Goal: Transaction & Acquisition: Purchase product/service

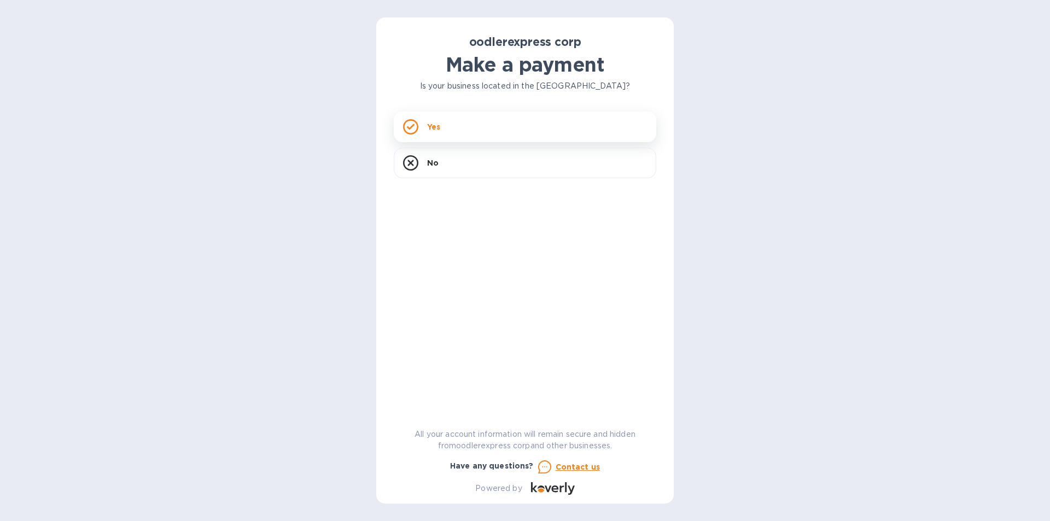
click at [522, 126] on div "Yes" at bounding box center [525, 127] width 263 height 31
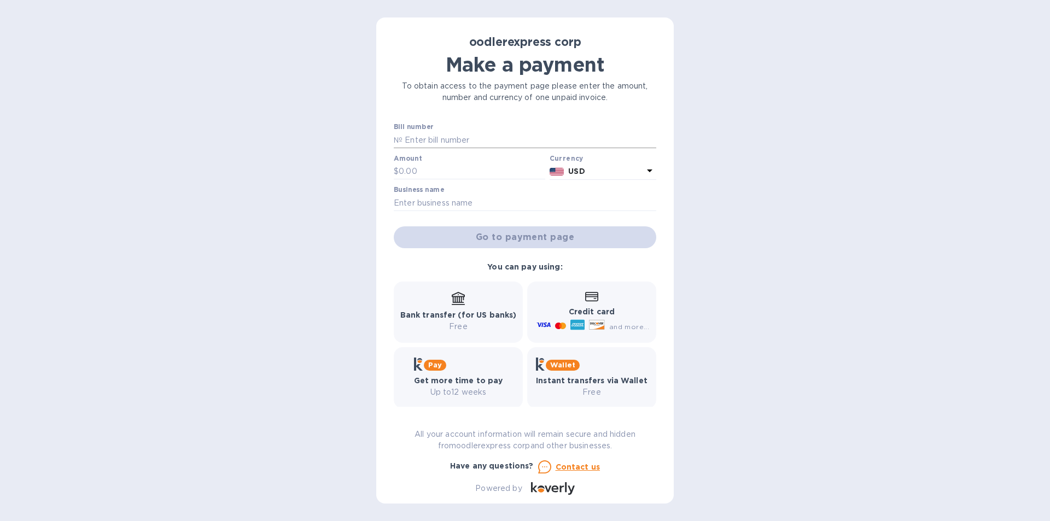
click at [472, 136] on input "text" at bounding box center [530, 140] width 254 height 16
click at [444, 135] on input "text" at bounding box center [530, 140] width 254 height 16
paste input "101024"
type input "101024"
click at [442, 165] on input "text" at bounding box center [472, 172] width 147 height 16
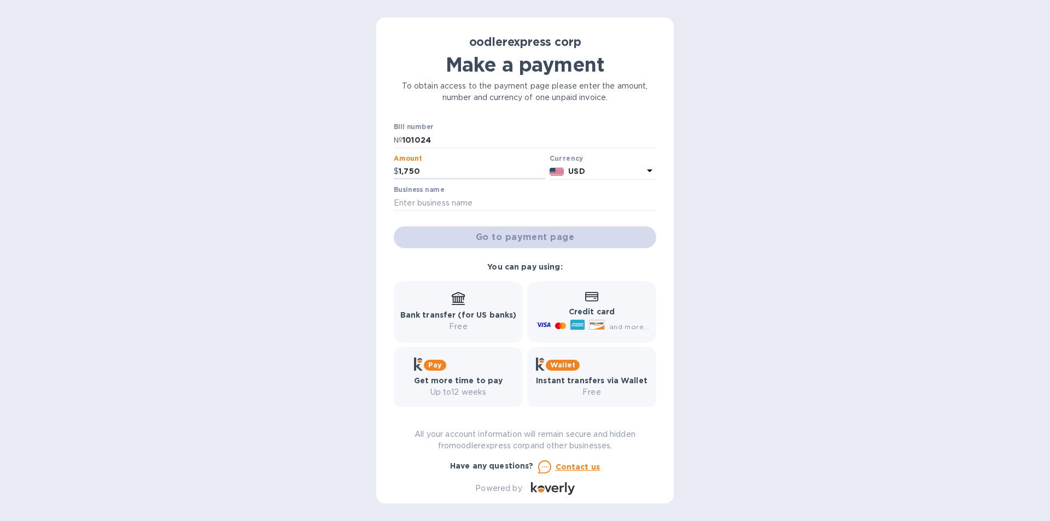
type input "1,750"
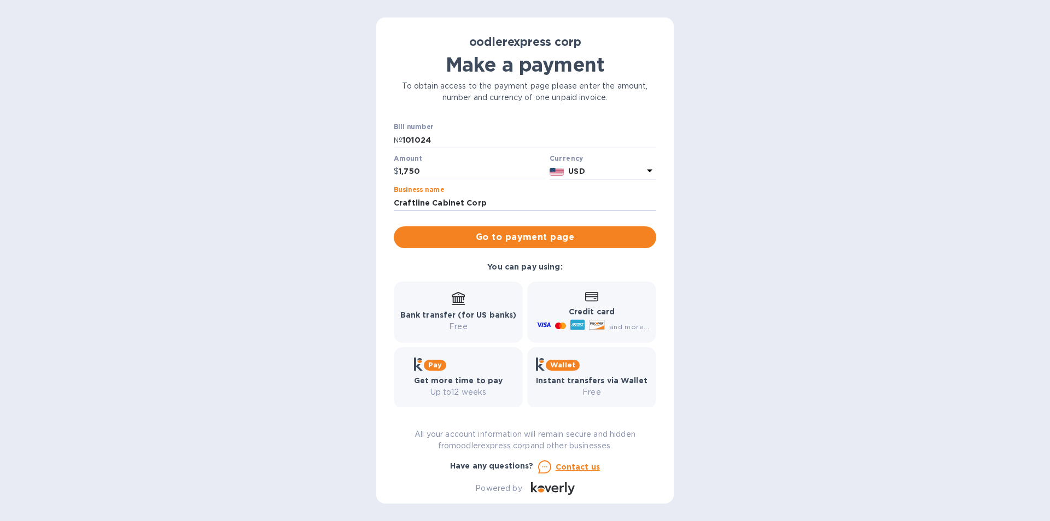
type input "Craftline Cabinet Corp"
click at [574, 299] on div "Credit card and more..." at bounding box center [591, 312] width 115 height 42
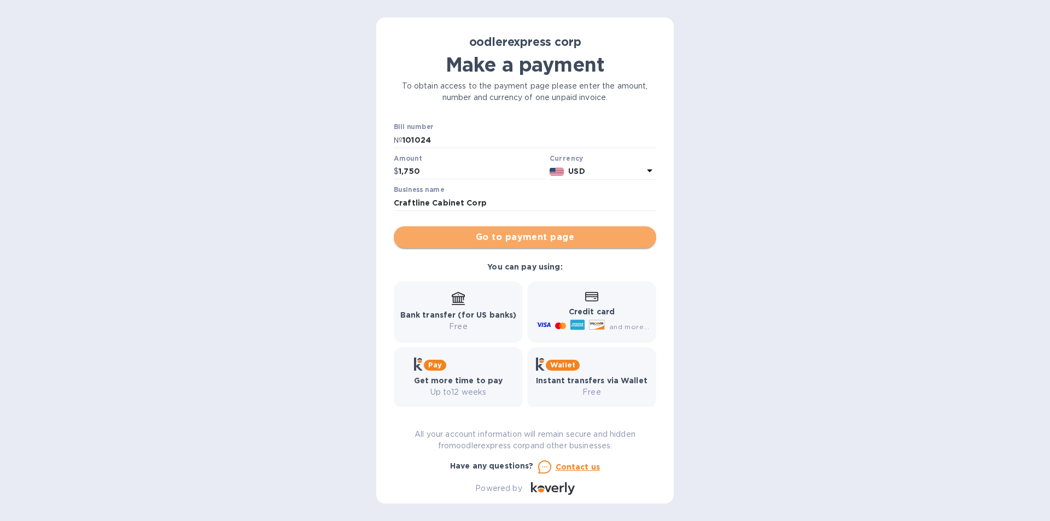
click at [559, 244] on button "Go to payment page" at bounding box center [525, 237] width 263 height 22
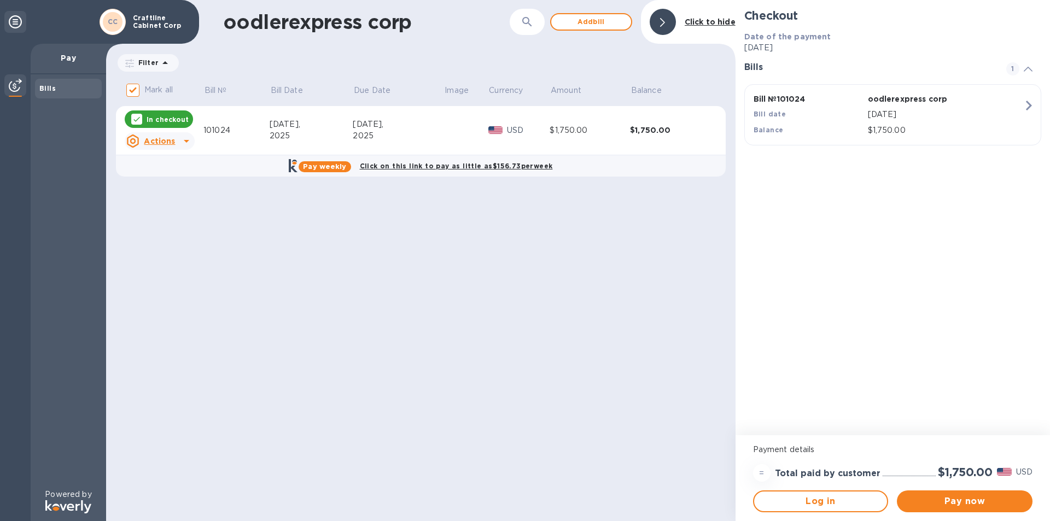
click at [171, 139] on u "Actions" at bounding box center [159, 141] width 31 height 9
click at [174, 139] on div at bounding box center [525, 260] width 1050 height 521
click at [858, 495] on span "Log in" at bounding box center [821, 501] width 116 height 13
